Goal: Check status

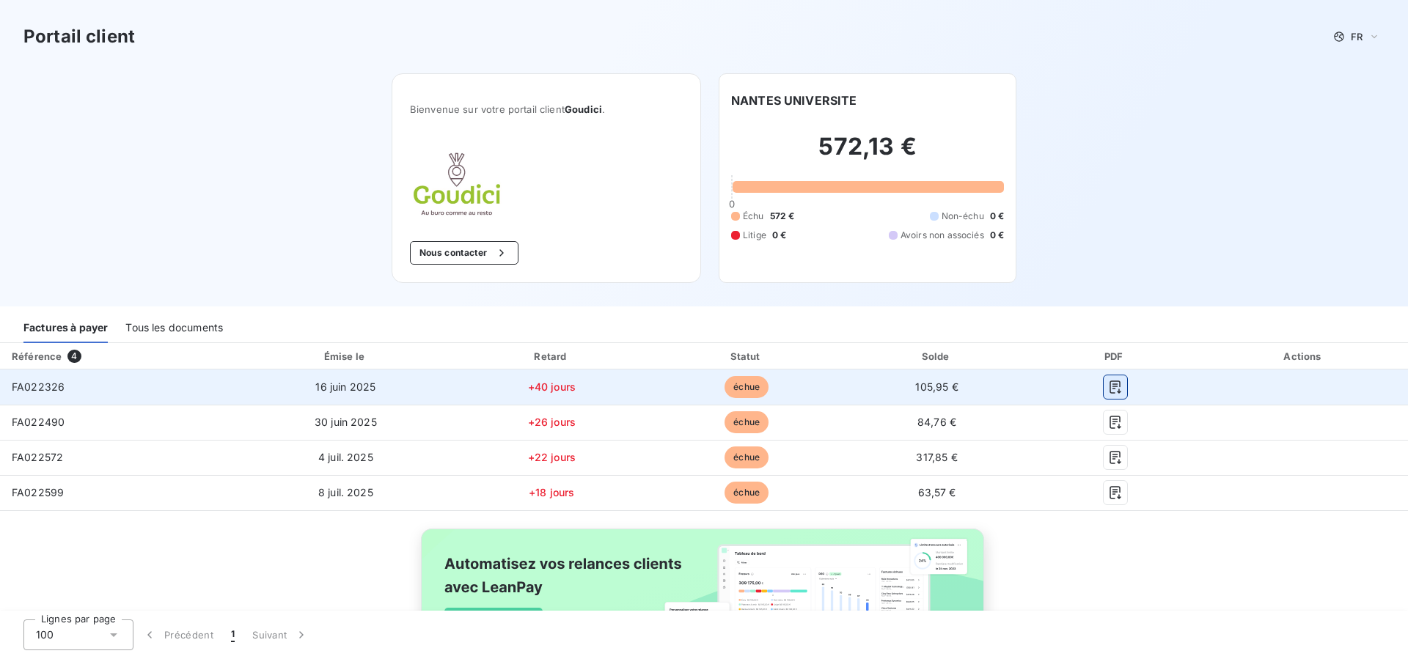
click at [1110, 384] on icon "button" at bounding box center [1115, 387] width 11 height 13
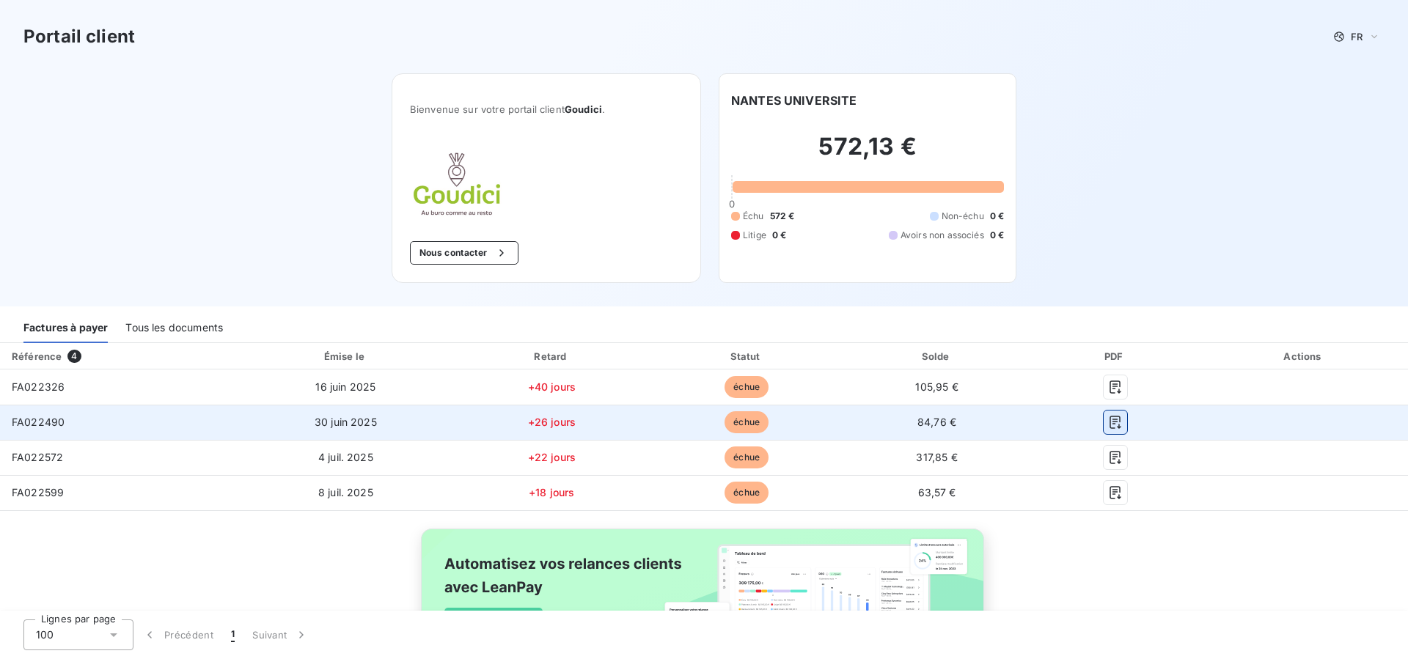
click at [1108, 426] on icon "button" at bounding box center [1115, 422] width 15 height 15
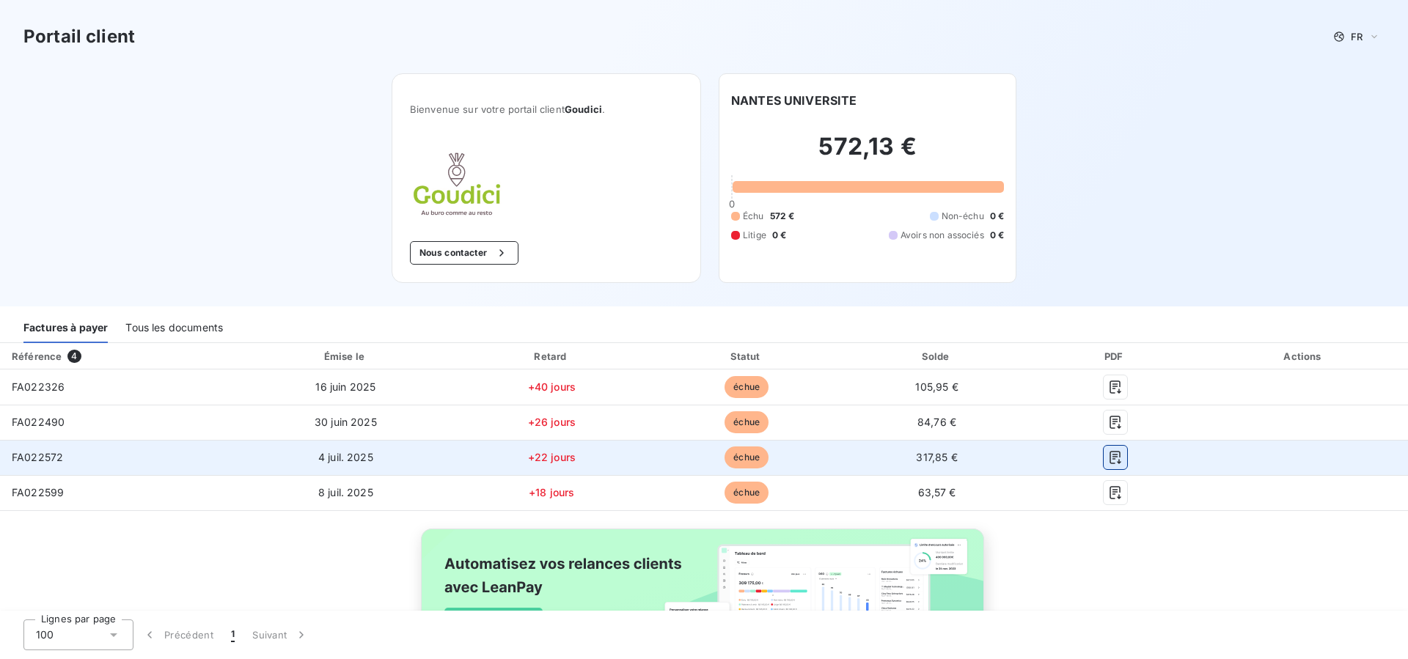
click at [1110, 464] on icon "button" at bounding box center [1115, 458] width 11 height 13
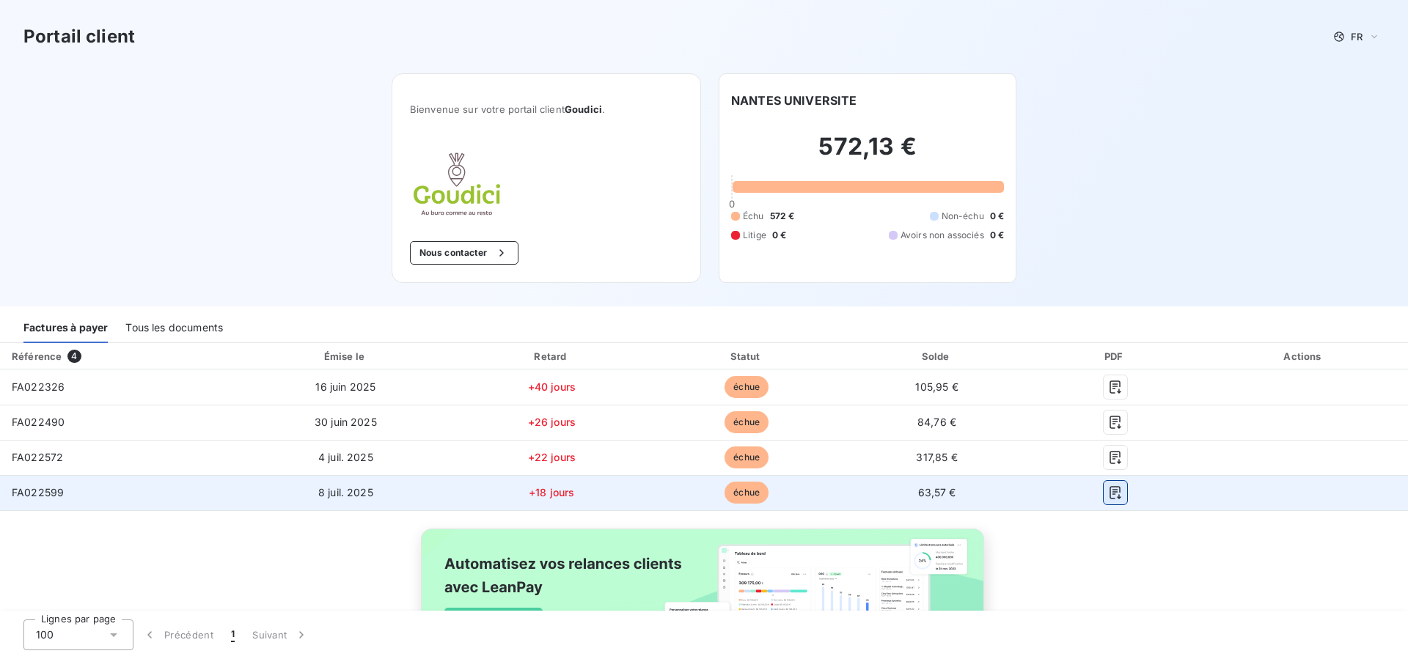
click at [1108, 499] on icon "button" at bounding box center [1115, 493] width 15 height 15
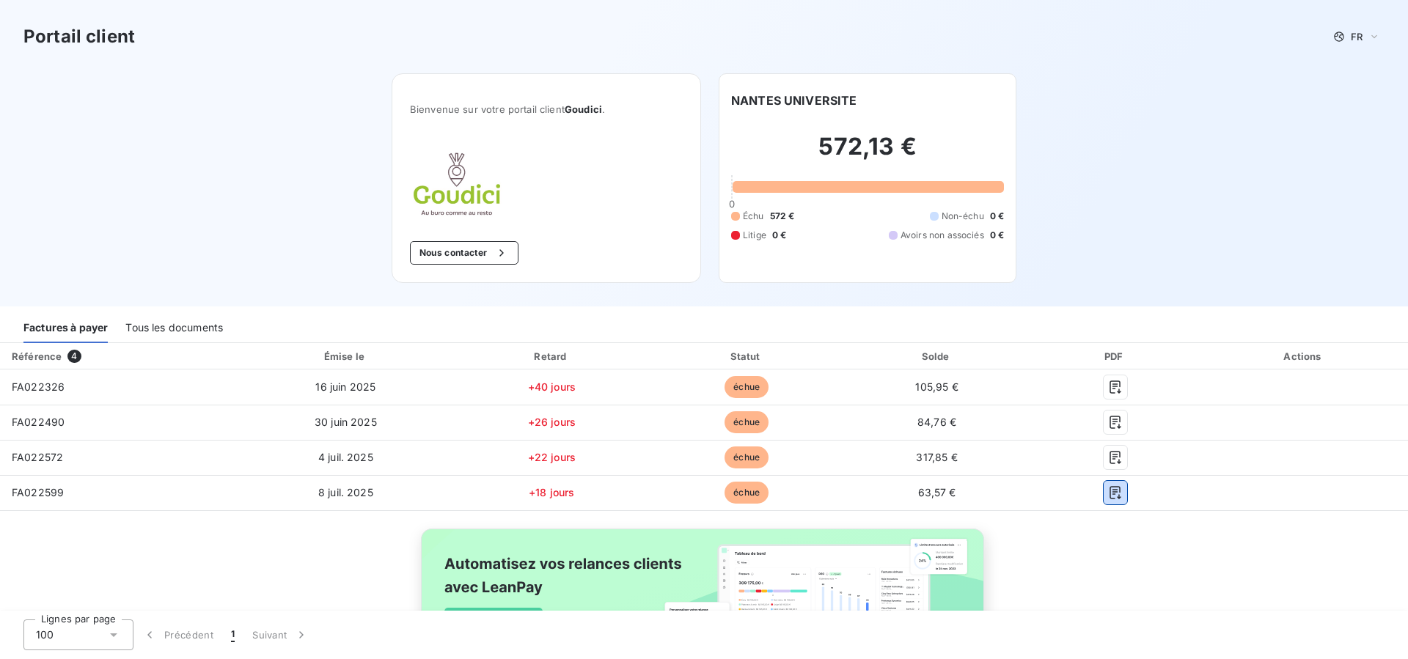
click at [189, 331] on div "Tous les documents" at bounding box center [174, 327] width 98 height 31
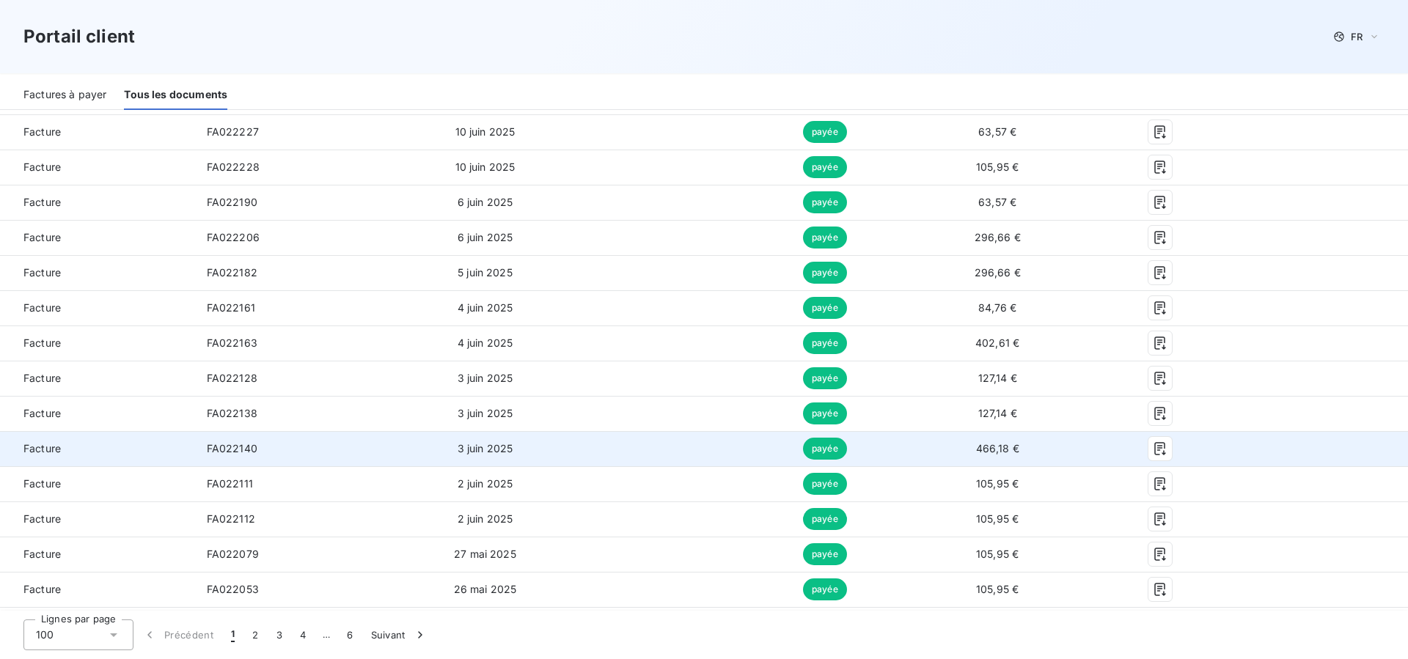
scroll to position [1197, 0]
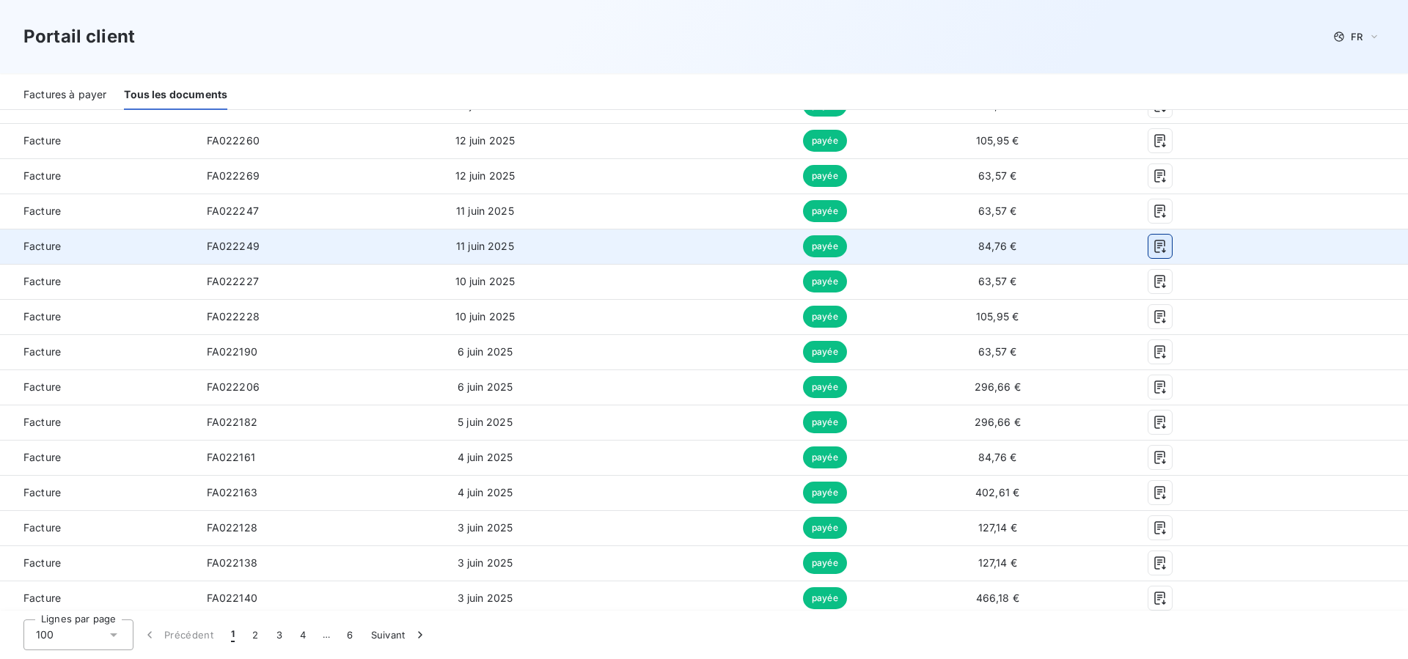
click at [1153, 248] on icon "button" at bounding box center [1160, 246] width 15 height 15
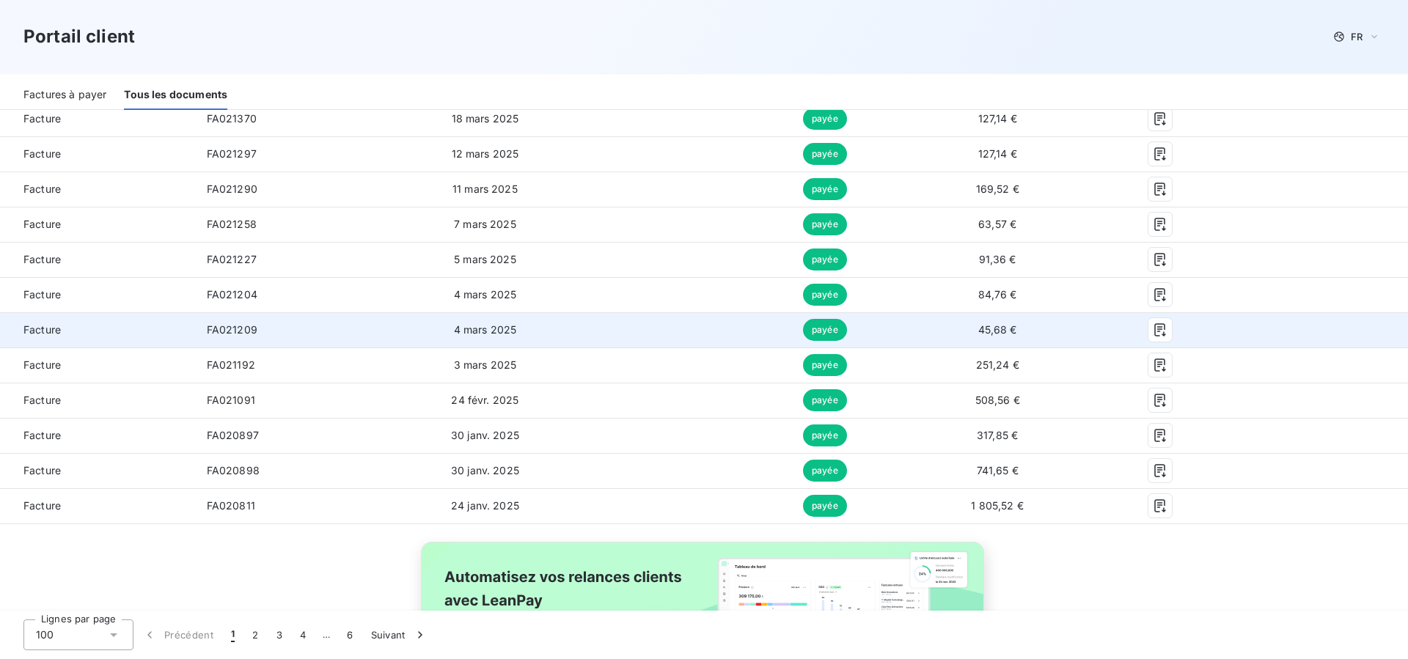
scroll to position [3477, 0]
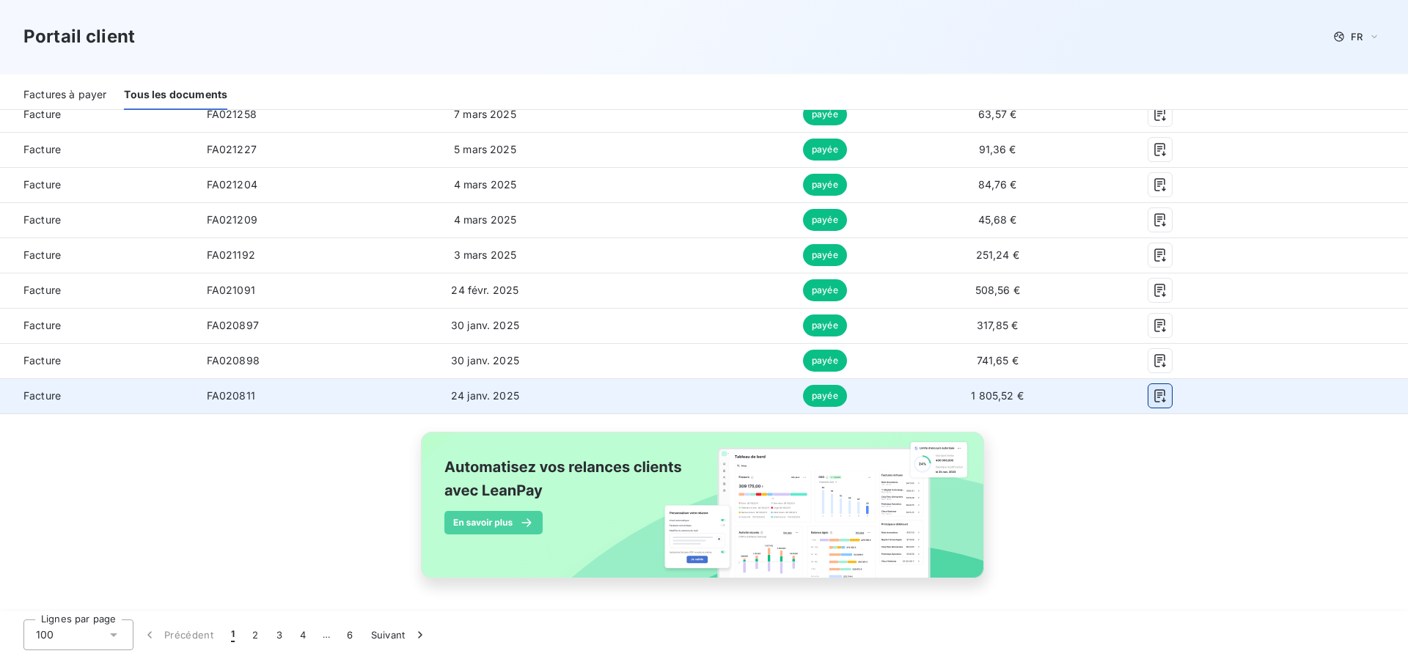
click at [1153, 393] on icon "button" at bounding box center [1160, 396] width 15 height 15
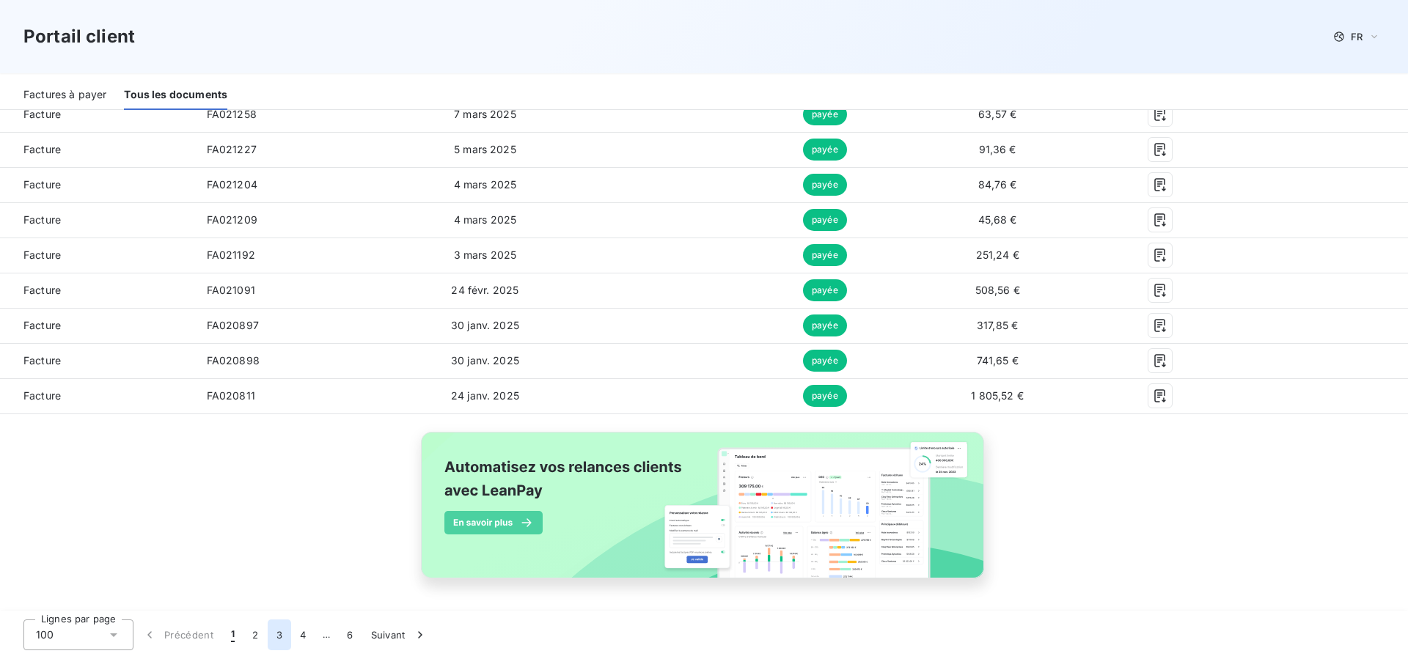
click at [284, 638] on button "3" at bounding box center [279, 635] width 23 height 31
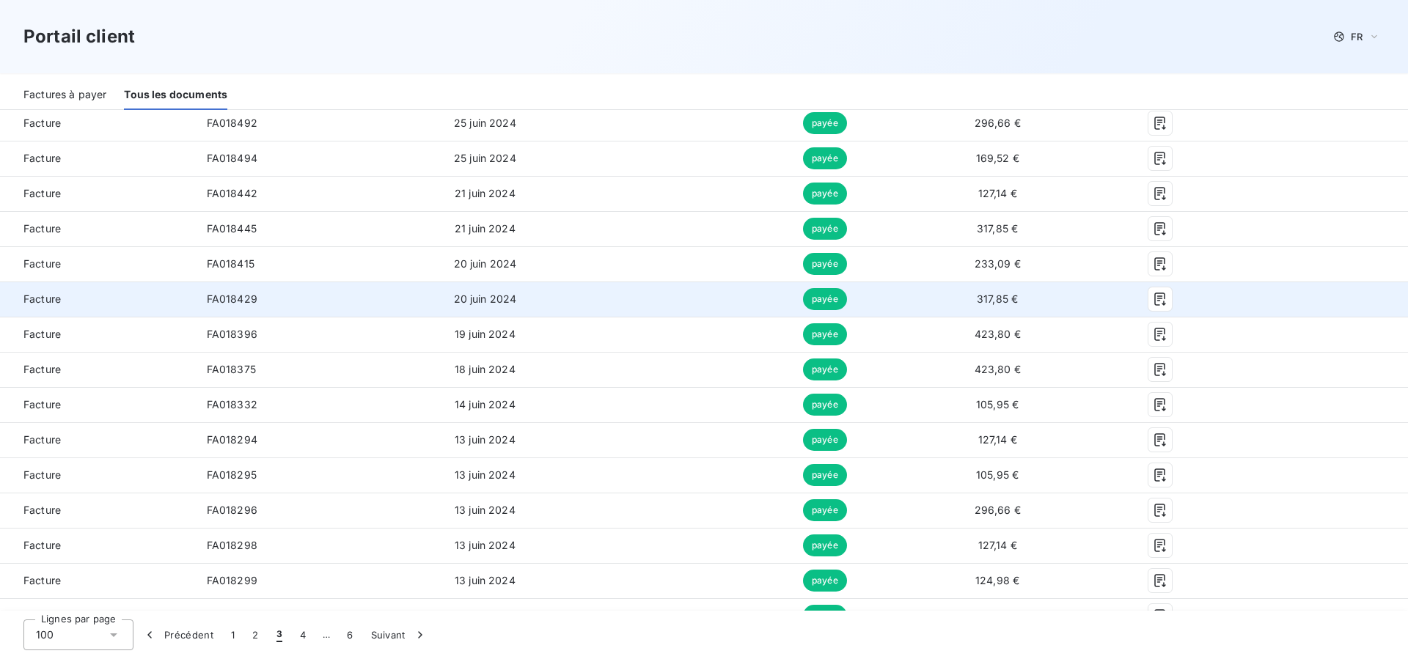
scroll to position [0, 0]
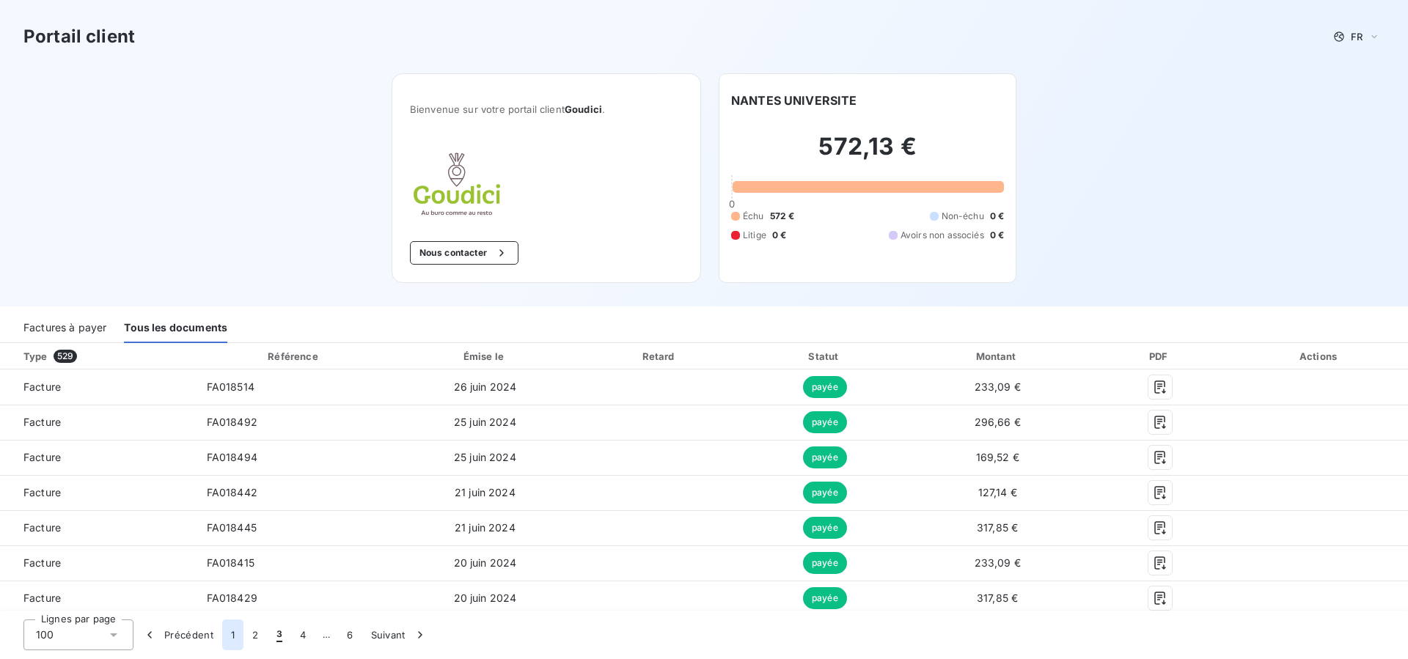
click at [232, 636] on button "1" at bounding box center [232, 635] width 21 height 31
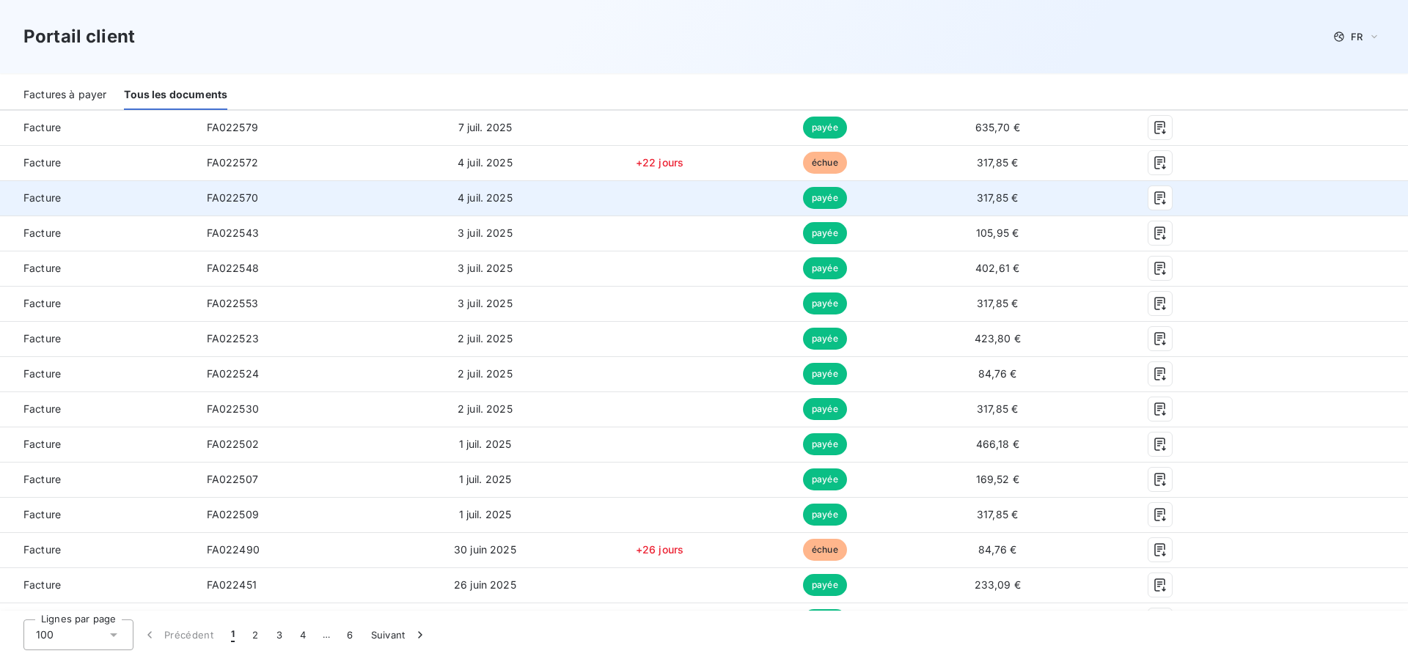
scroll to position [374, 0]
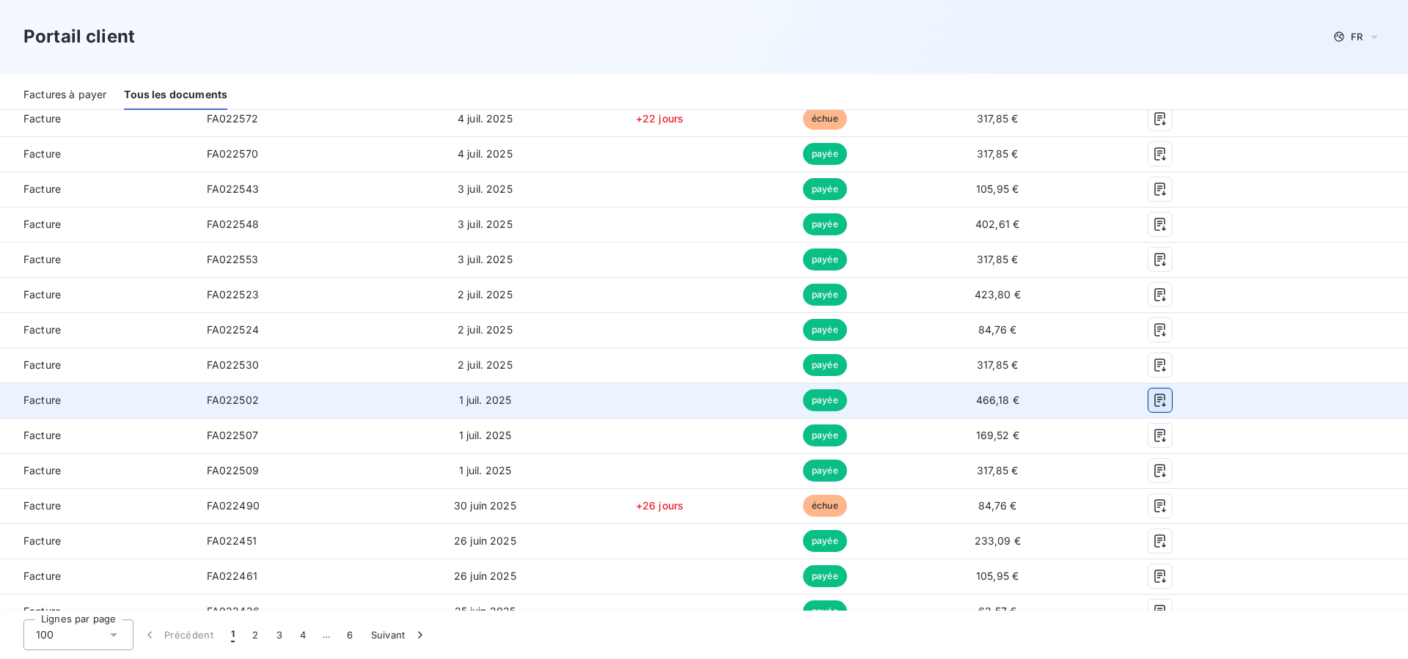
click at [1153, 398] on icon "button" at bounding box center [1160, 400] width 15 height 15
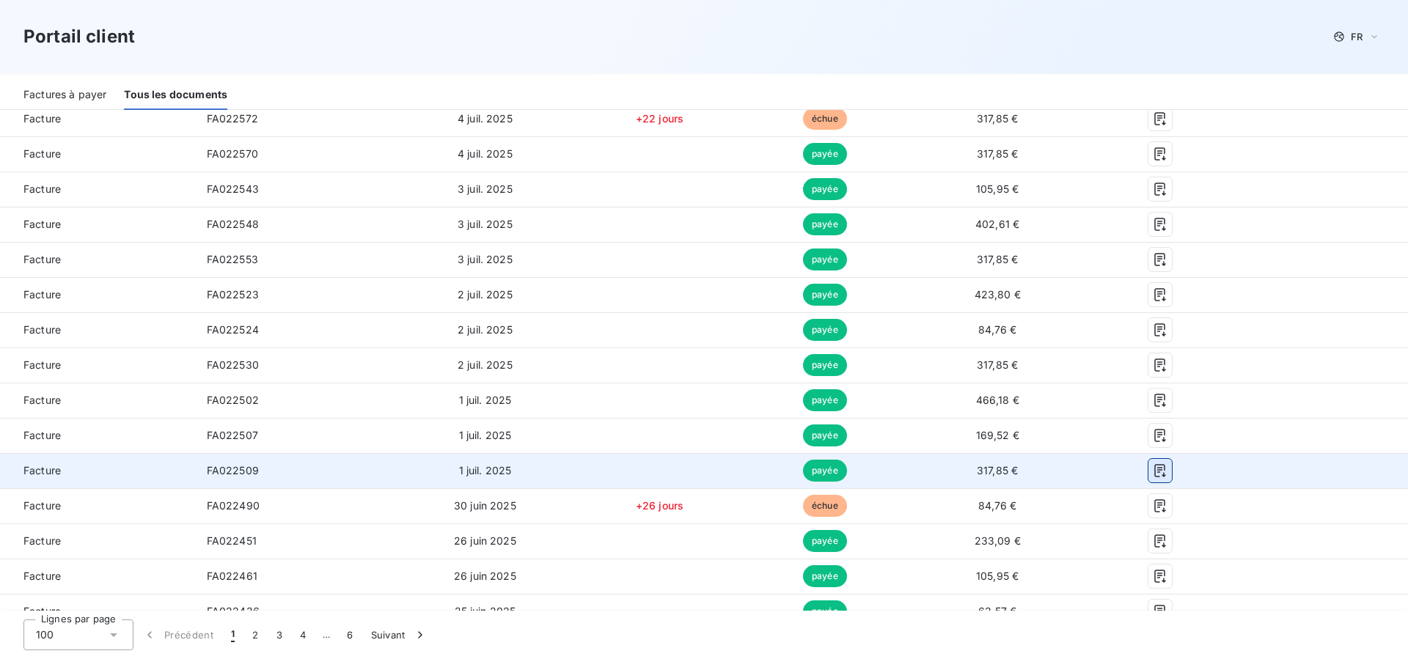
click at [1153, 464] on icon "button" at bounding box center [1160, 471] width 15 height 15
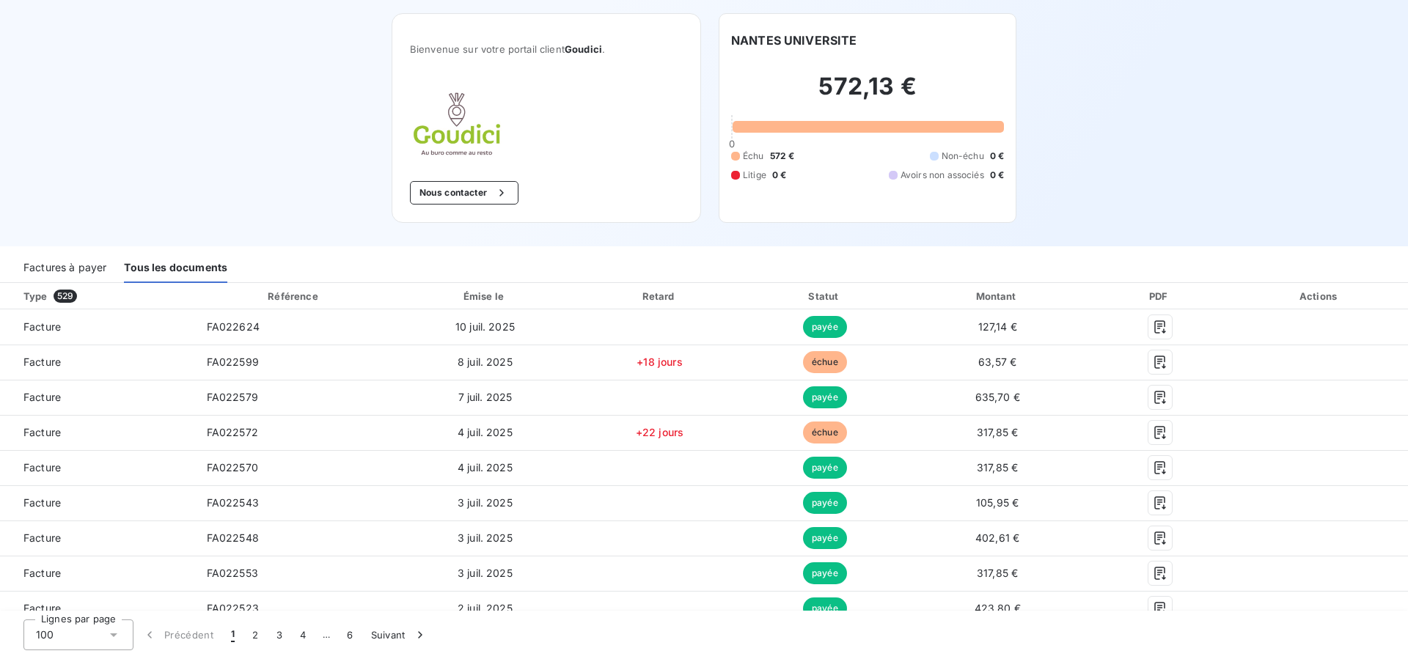
scroll to position [0, 0]
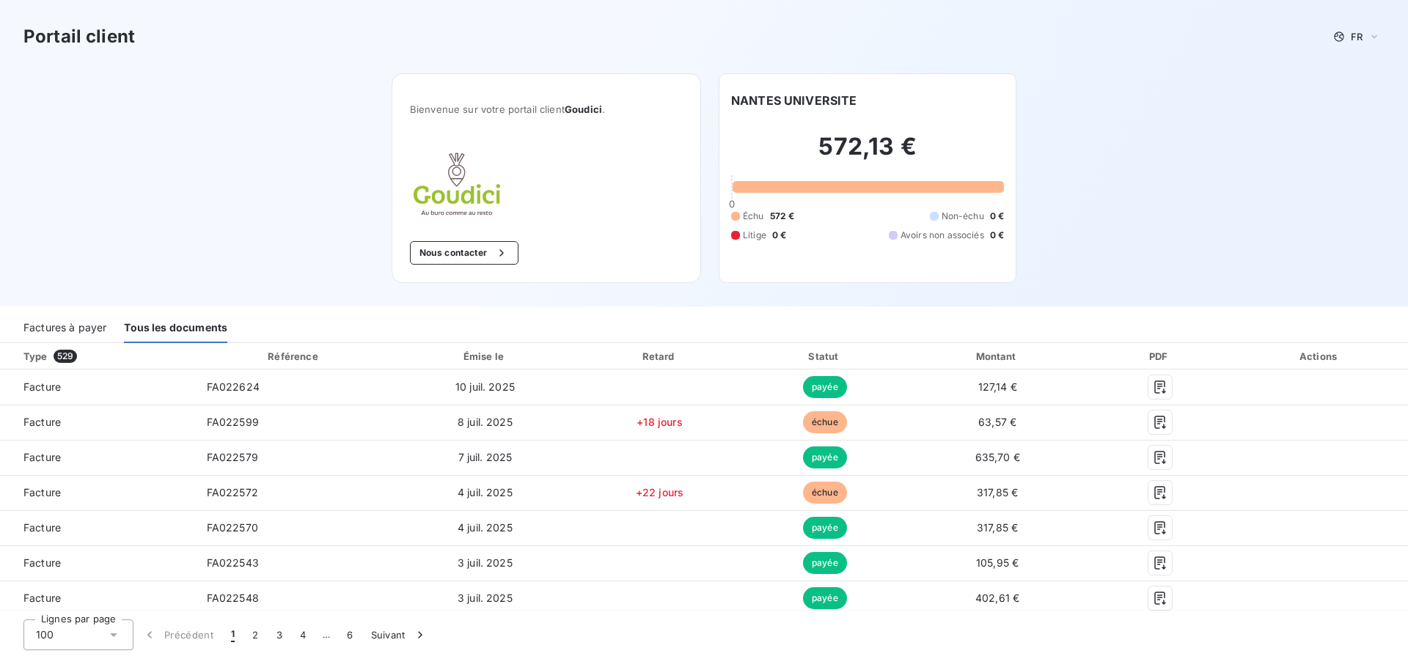
click at [74, 326] on div "Factures à payer" at bounding box center [64, 327] width 83 height 31
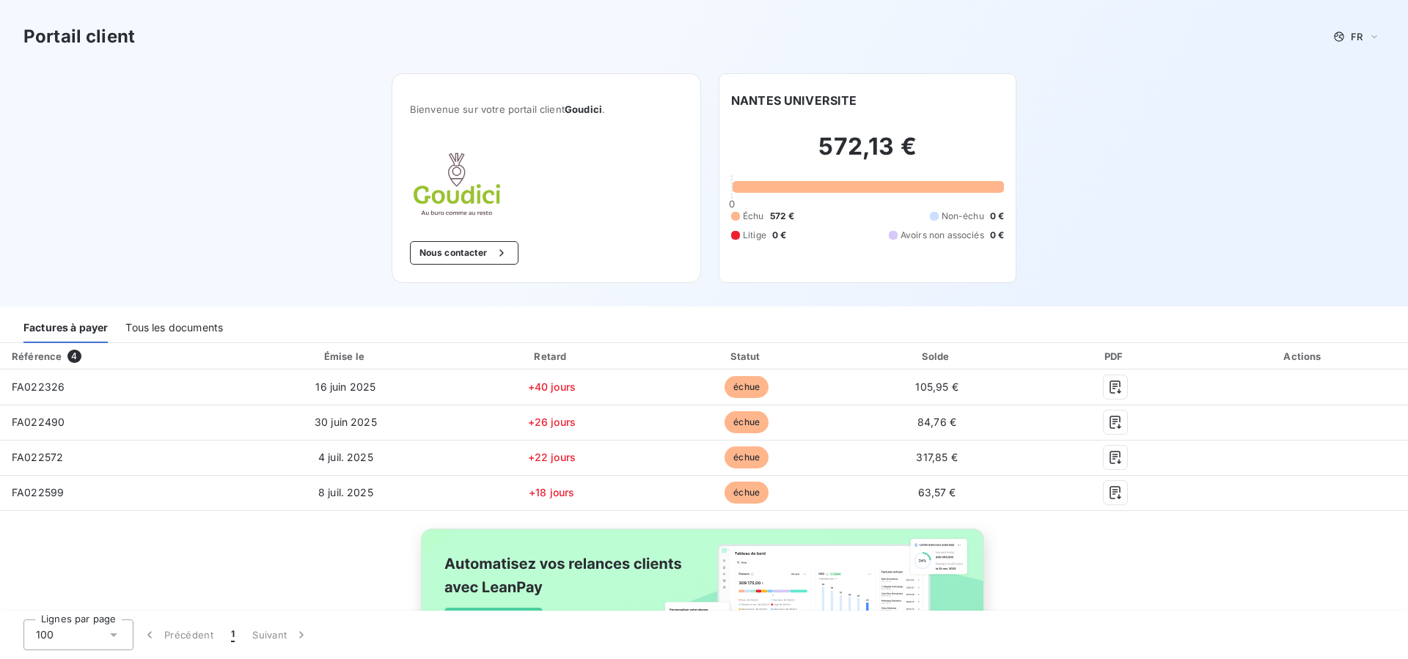
click at [196, 330] on div "Tous les documents" at bounding box center [174, 327] width 98 height 31
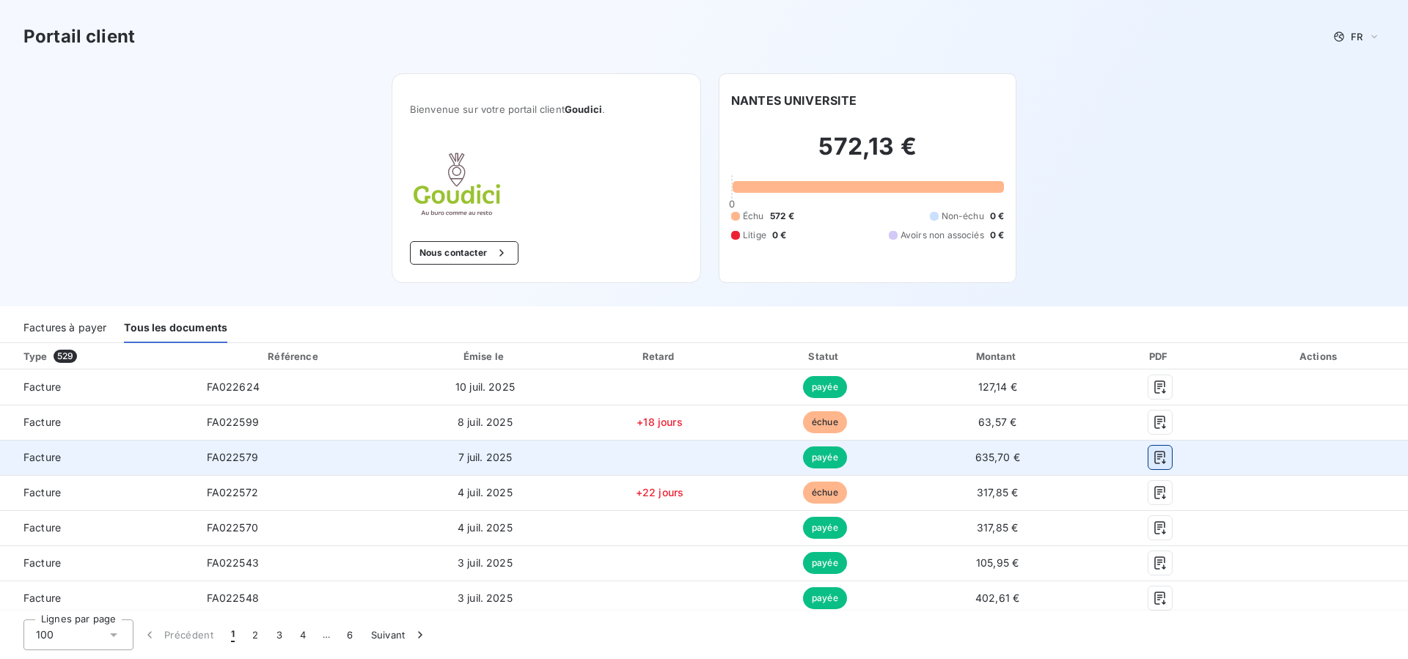
click at [1153, 456] on icon "button" at bounding box center [1160, 457] width 15 height 15
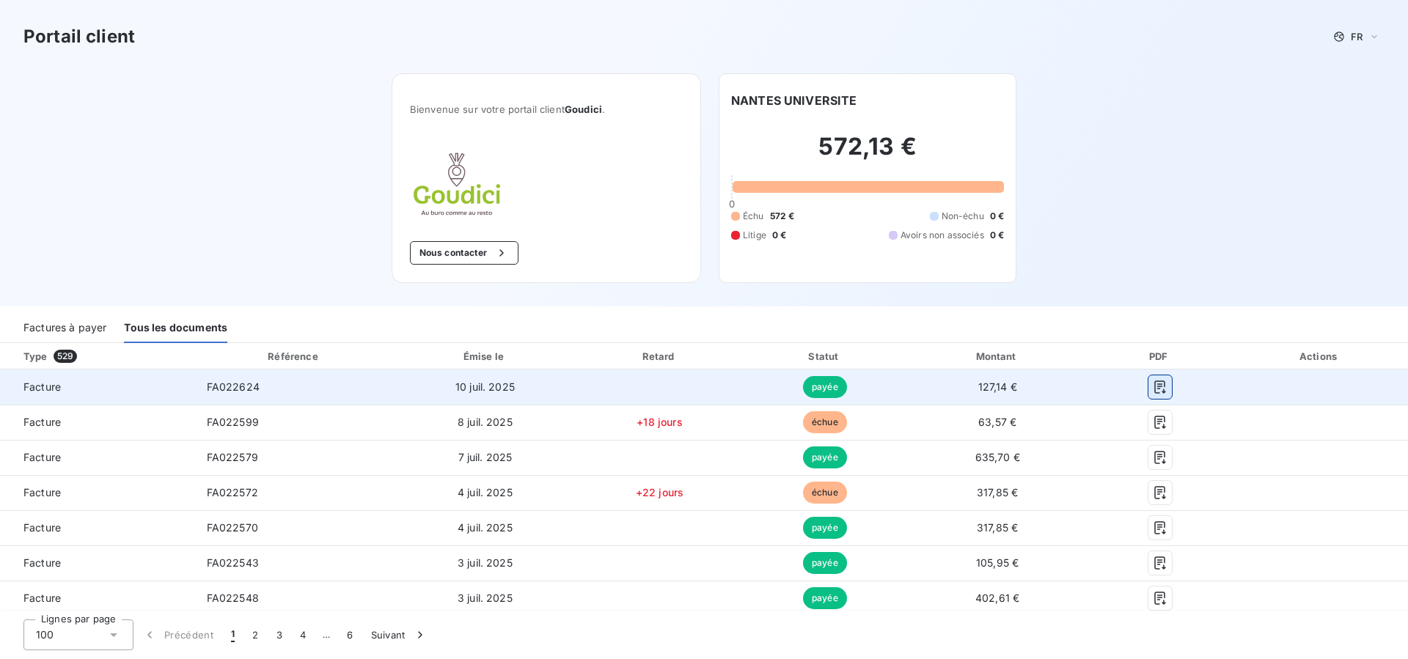
click at [1155, 387] on icon "button" at bounding box center [1160, 387] width 15 height 15
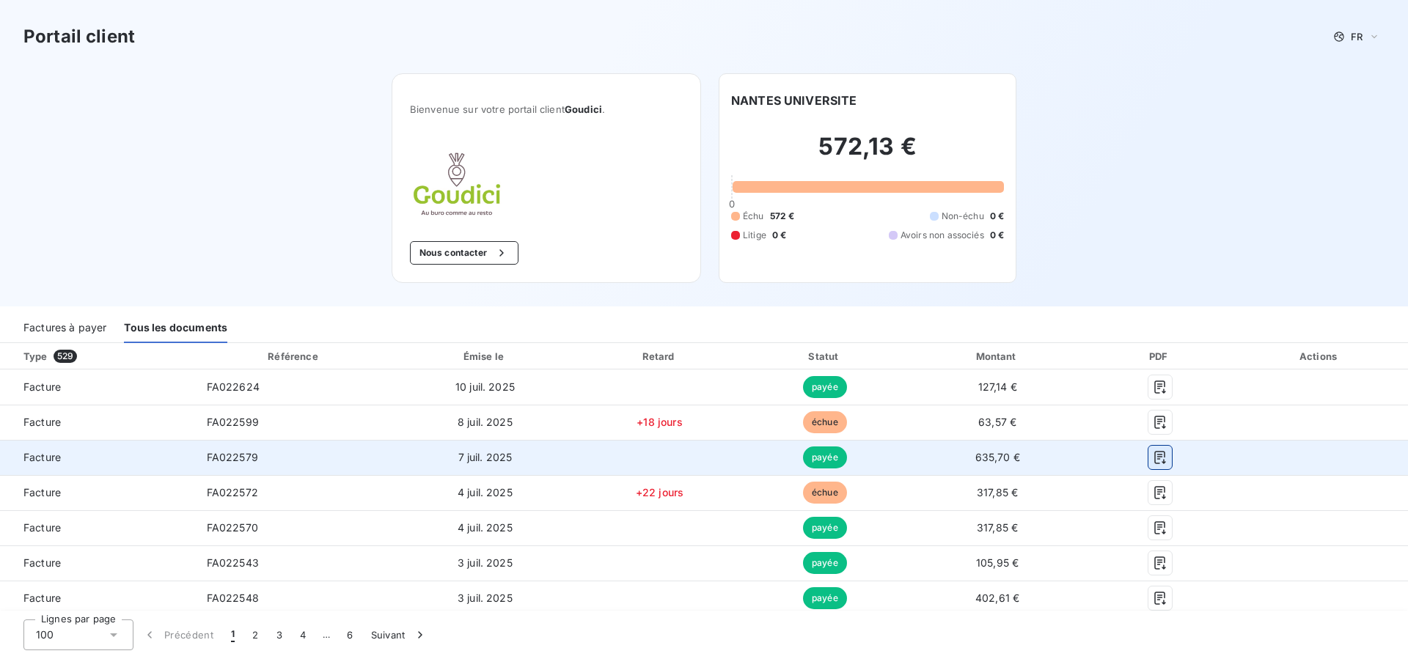
click at [1155, 457] on icon "button" at bounding box center [1160, 457] width 15 height 15
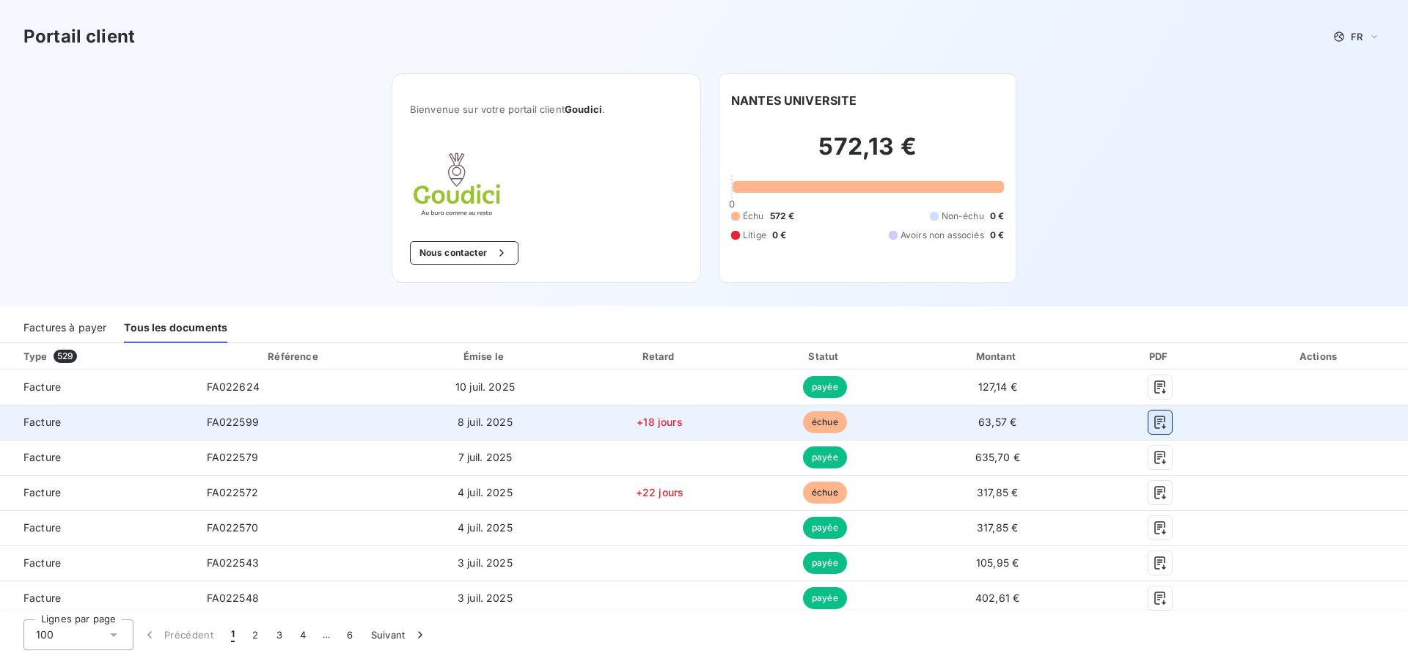
click at [1153, 425] on icon "button" at bounding box center [1160, 422] width 15 height 15
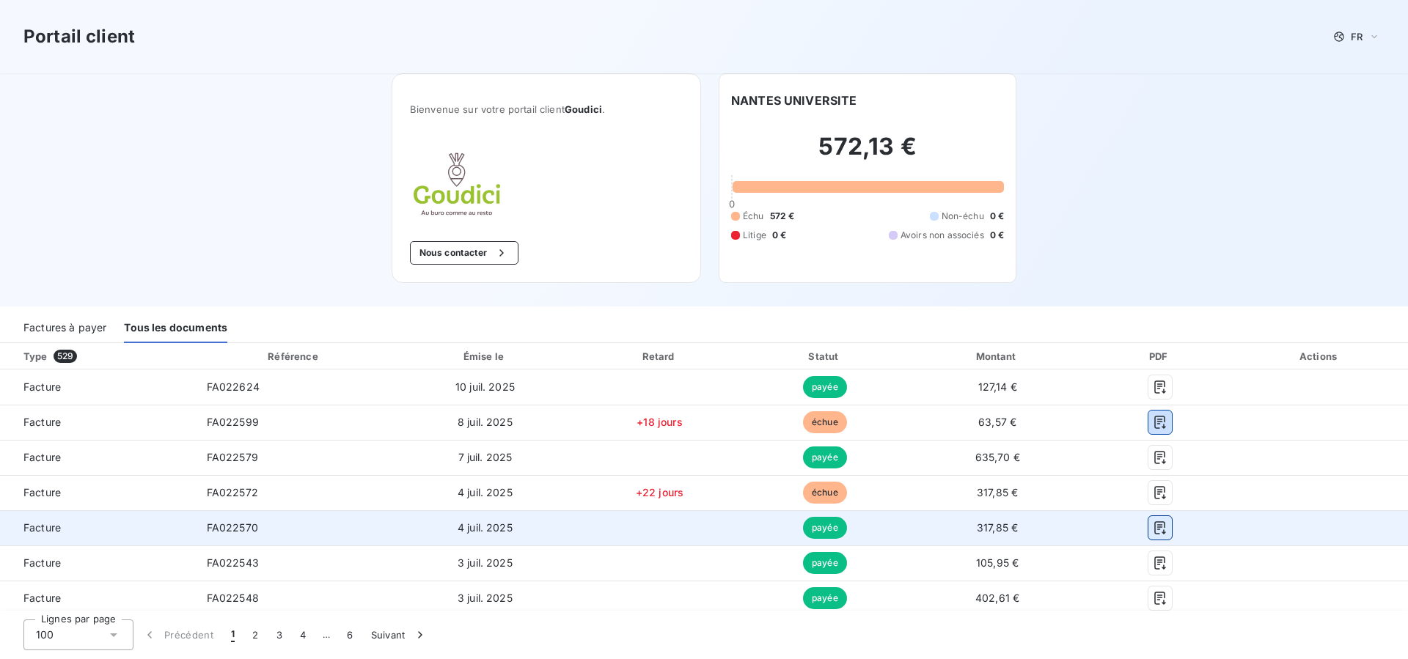
scroll to position [150, 0]
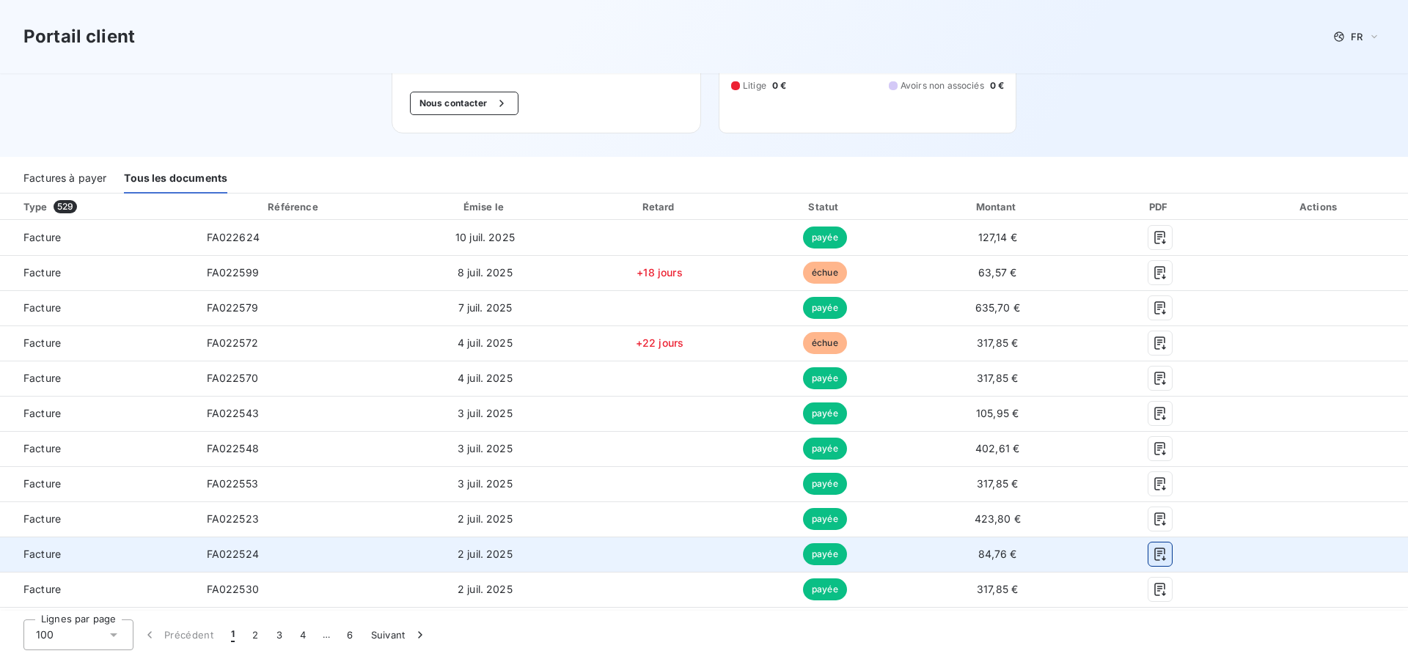
click at [1154, 556] on icon "button" at bounding box center [1160, 554] width 15 height 15
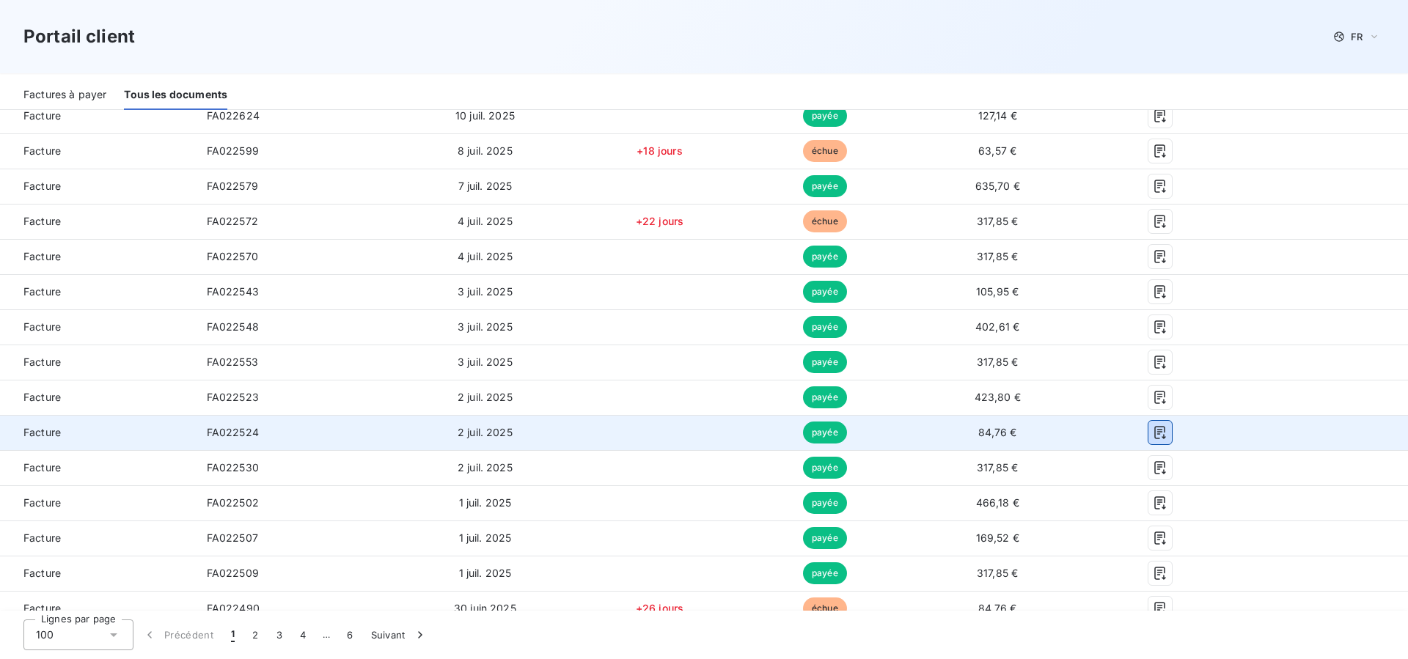
scroll to position [524, 0]
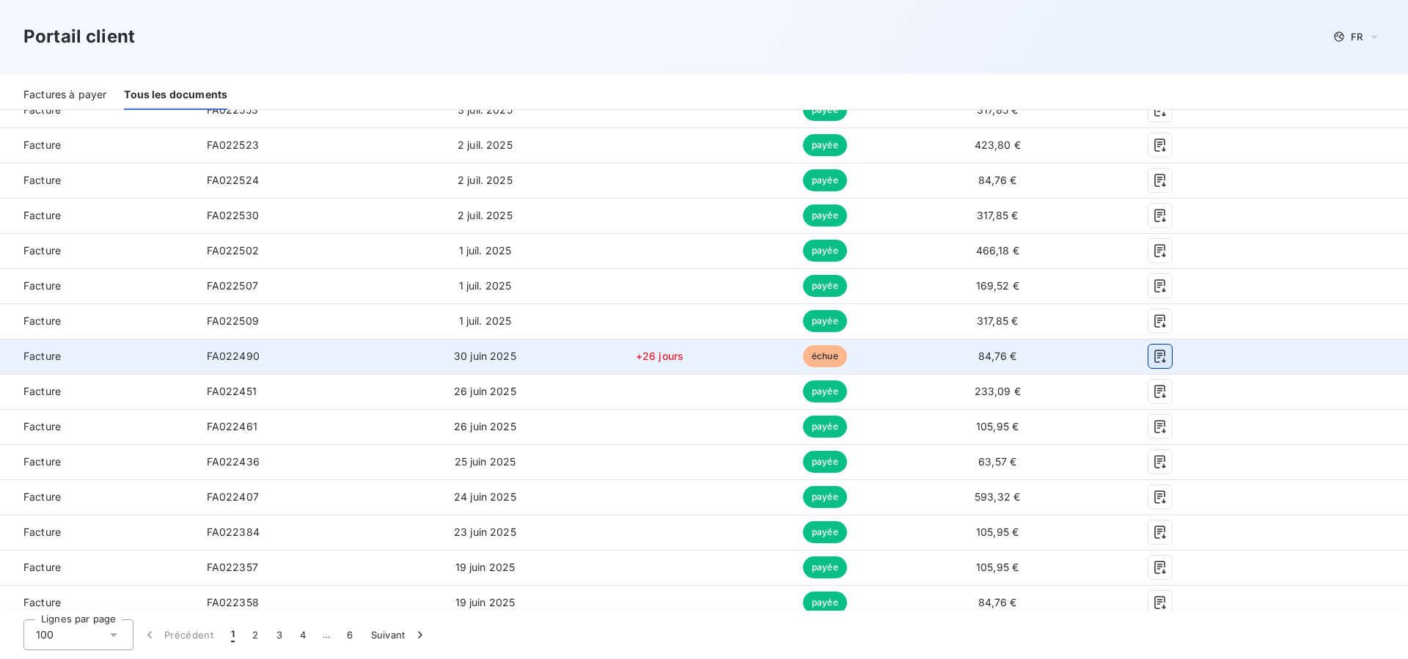
click at [1154, 359] on icon "button" at bounding box center [1160, 356] width 15 height 15
